Goal: Task Accomplishment & Management: Use online tool/utility

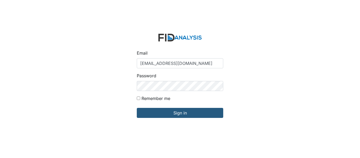
type input "[EMAIL_ADDRESS][DOMAIN_NAME]"
click at [137, 108] on input "Sign in" at bounding box center [180, 113] width 86 height 10
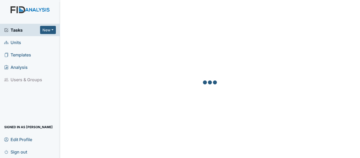
click at [21, 43] on span "Units" at bounding box center [12, 42] width 17 height 8
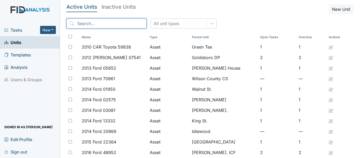
click at [88, 26] on input "search" at bounding box center [106, 23] width 80 height 10
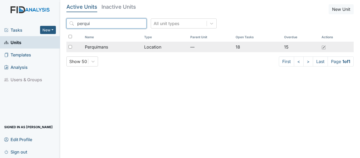
type input "perqui"
click at [96, 47] on span "Perquimans" at bounding box center [96, 47] width 23 height 6
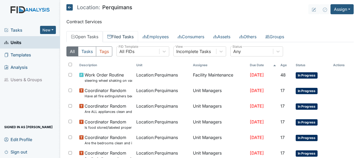
click at [121, 37] on link "Filed Tasks" at bounding box center [120, 36] width 35 height 11
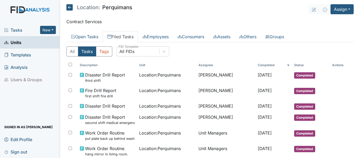
click at [72, 6] on icon at bounding box center [69, 7] width 6 height 6
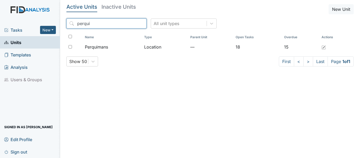
drag, startPoint x: 94, startPoint y: 21, endPoint x: 64, endPoint y: 19, distance: 30.1
click at [64, 19] on main "Active Units Inactive Units New Unit perqui All unit types Name Type Parent Uni…" at bounding box center [210, 79] width 300 height 158
type input "c"
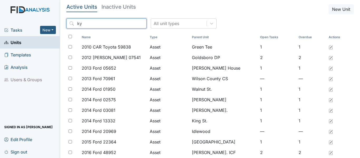
type input "k"
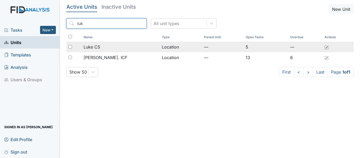
type input "luk"
click at [92, 50] on td "Luke CS" at bounding box center [120, 47] width 78 height 11
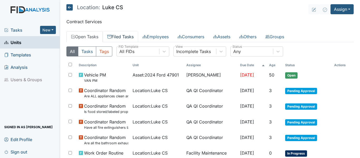
click at [124, 37] on link "Filed Tasks" at bounding box center [120, 36] width 35 height 11
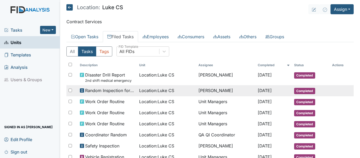
click at [107, 91] on span "Random Inspection for Evening" at bounding box center [110, 90] width 50 height 6
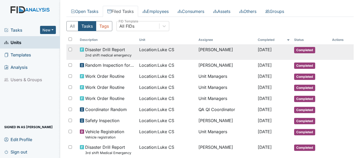
scroll to position [26, 0]
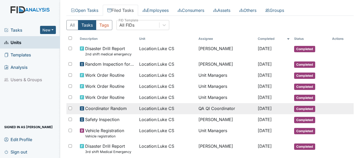
click at [105, 108] on span "Coordinator Random" at bounding box center [106, 108] width 42 height 6
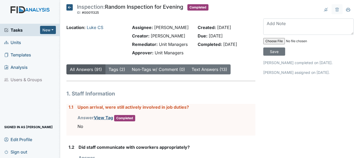
scroll to position [26, 0]
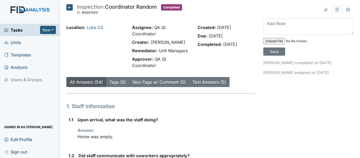
click at [69, 8] on icon at bounding box center [69, 7] width 6 height 6
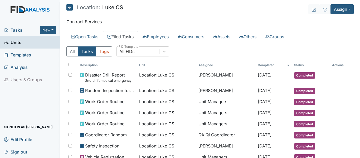
click at [69, 6] on icon at bounding box center [69, 7] width 6 height 6
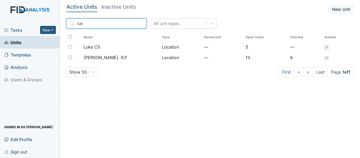
click at [81, 21] on input "luk" at bounding box center [106, 23] width 80 height 10
click at [133, 25] on input "luk" at bounding box center [106, 23] width 80 height 10
click at [131, 22] on input "luk" at bounding box center [106, 23] width 80 height 10
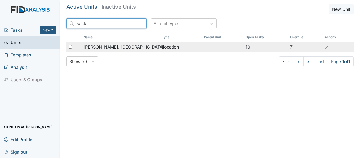
type input "wick"
click at [112, 48] on span "[PERSON_NAME]. [GEOGRAPHIC_DATA]" at bounding box center [123, 47] width 81 height 6
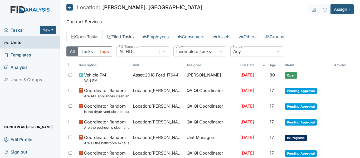
click at [120, 40] on link "Filed Tasks" at bounding box center [120, 36] width 35 height 11
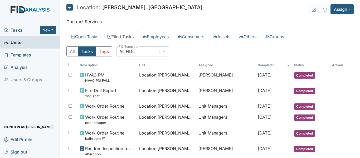
click at [14, 31] on span "Tasks" at bounding box center [22, 30] width 36 height 6
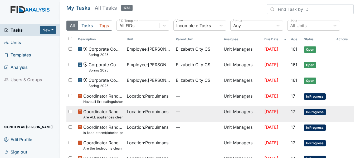
click at [314, 110] on span "In Progress" at bounding box center [315, 112] width 22 height 6
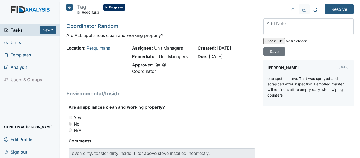
click at [72, 8] on icon at bounding box center [69, 7] width 6 height 6
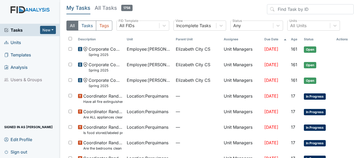
click at [12, 29] on span "Tasks" at bounding box center [22, 30] width 36 height 6
click at [15, 40] on span "Units" at bounding box center [12, 42] width 17 height 8
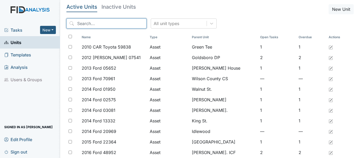
click at [82, 28] on input "search" at bounding box center [106, 23] width 80 height 10
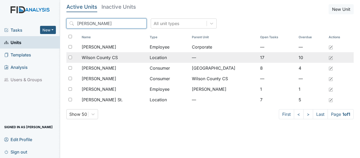
type input "[PERSON_NAME]"
click at [110, 56] on span "Wilson County CS" at bounding box center [100, 57] width 36 height 6
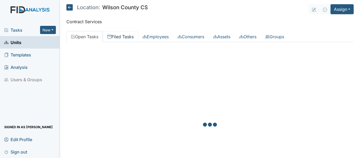
click at [118, 35] on link "Filed Tasks" at bounding box center [120, 36] width 35 height 11
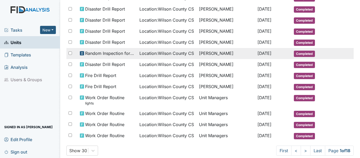
scroll to position [284, 0]
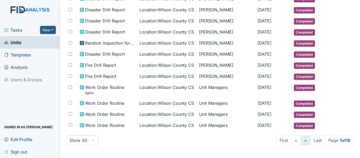
click at [300, 140] on link ">" at bounding box center [305, 140] width 10 height 10
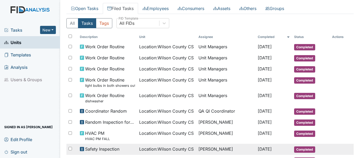
scroll to position [0, 0]
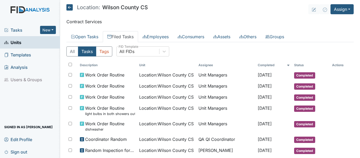
click at [72, 8] on icon at bounding box center [69, 7] width 6 height 6
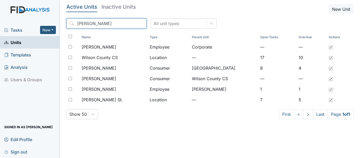
drag, startPoint x: 93, startPoint y: 26, endPoint x: 72, endPoint y: 28, distance: 20.6
click at [72, 28] on input "[PERSON_NAME]" at bounding box center [106, 23] width 80 height 10
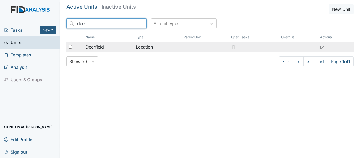
type input "deer"
click at [98, 45] on span "Deerfield" at bounding box center [95, 47] width 18 height 6
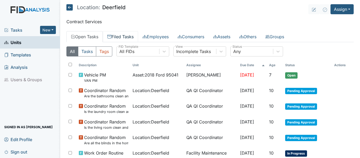
click at [128, 40] on link "Filed Tasks" at bounding box center [120, 36] width 35 height 11
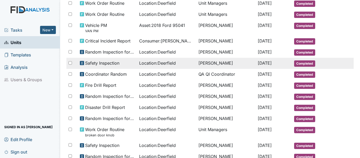
scroll to position [132, 0]
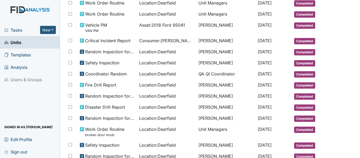
click at [19, 28] on span "Tasks" at bounding box center [22, 30] width 36 height 6
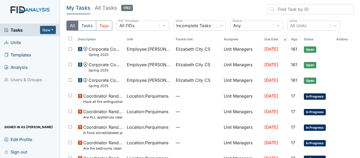
drag, startPoint x: 17, startPoint y: 42, endPoint x: 22, endPoint y: 39, distance: 5.3
click at [17, 42] on span "Units" at bounding box center [12, 42] width 17 height 8
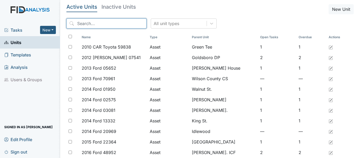
click at [94, 23] on input "search" at bounding box center [106, 23] width 80 height 10
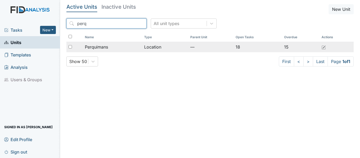
type input "perq"
click at [97, 45] on span "Perquimans" at bounding box center [96, 47] width 23 height 6
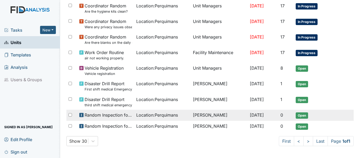
scroll to position [195, 0]
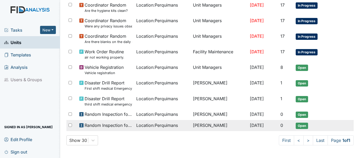
click at [158, 123] on span "Location : Perquimans" at bounding box center [157, 125] width 42 height 6
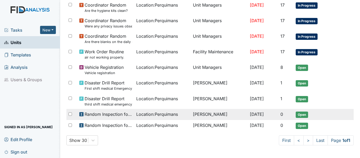
drag, startPoint x: 299, startPoint y: 115, endPoint x: 295, endPoint y: 116, distance: 4.5
click at [299, 115] on span "Open" at bounding box center [301, 114] width 12 height 6
click at [302, 117] on span "Open" at bounding box center [301, 114] width 12 height 6
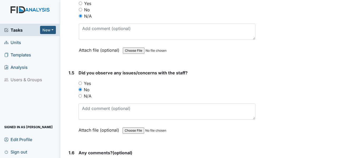
scroll to position [184, 0]
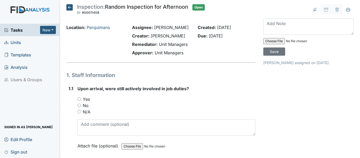
click at [71, 7] on icon at bounding box center [69, 7] width 6 height 6
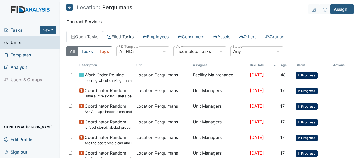
click at [119, 38] on link "Filed Tasks" at bounding box center [120, 36] width 35 height 11
